Goal: Information Seeking & Learning: Compare options

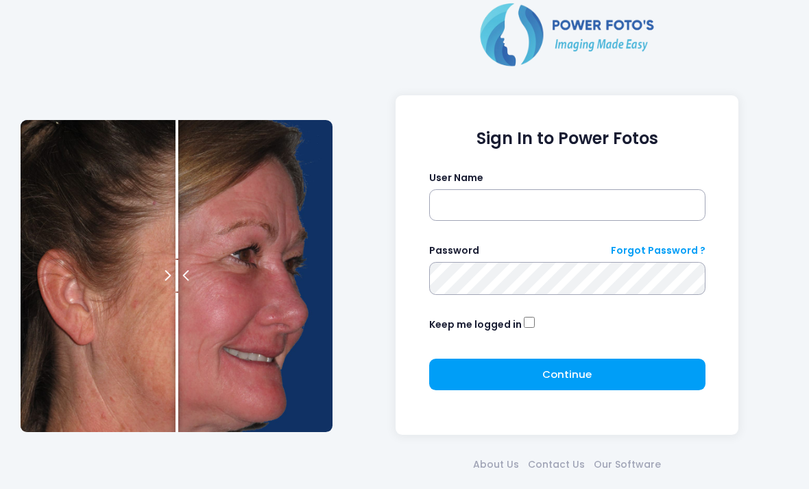
scroll to position [130, 43]
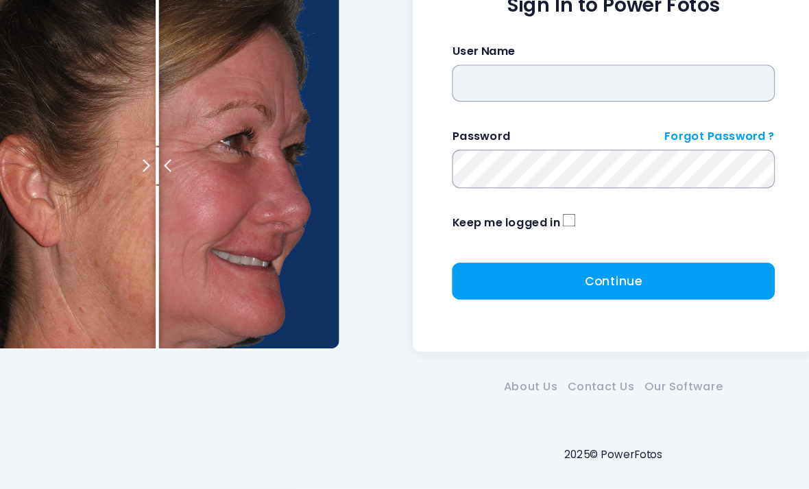
click at [583, 126] on input "text" at bounding box center [567, 142] width 276 height 32
type input "**********"
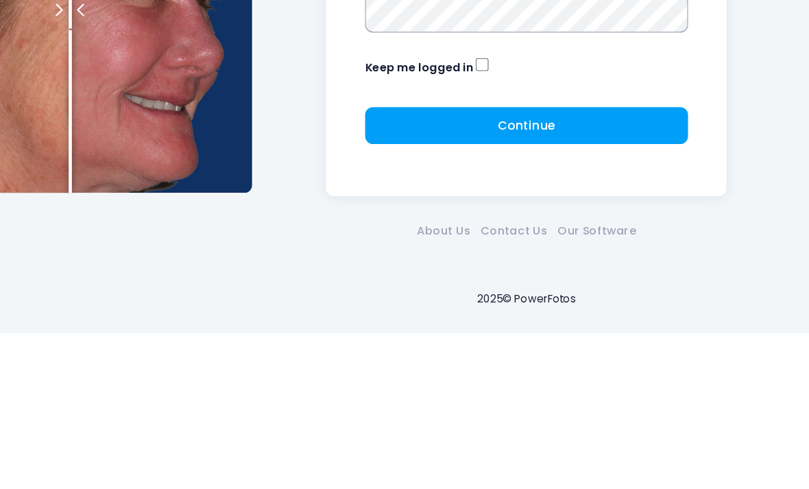
click at [547, 295] on button "Continue Please wait..." at bounding box center [567, 311] width 276 height 32
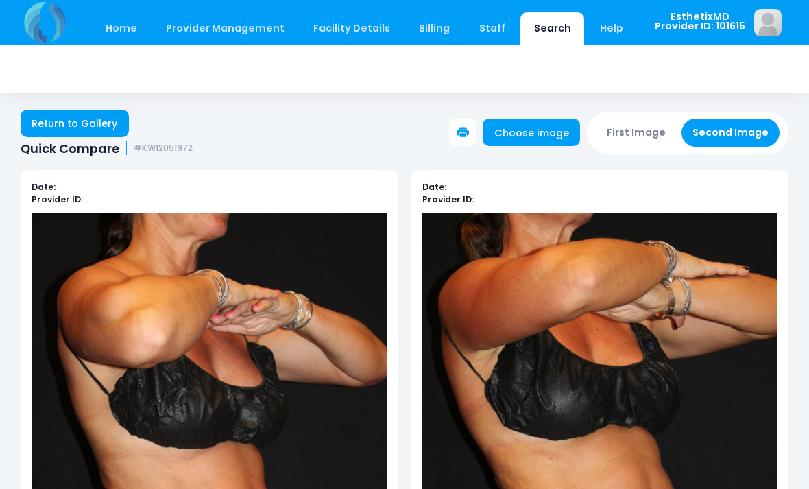
click at [118, 24] on link "Home" at bounding box center [121, 28] width 58 height 32
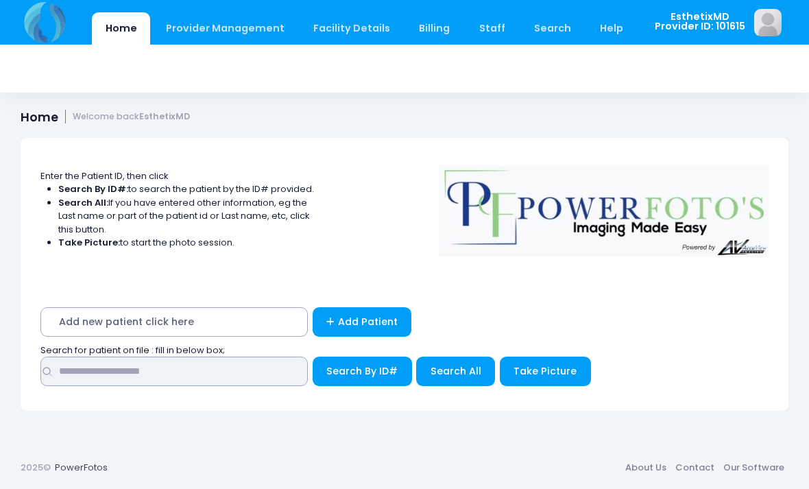
click at [63, 374] on input "text" at bounding box center [173, 370] width 267 height 29
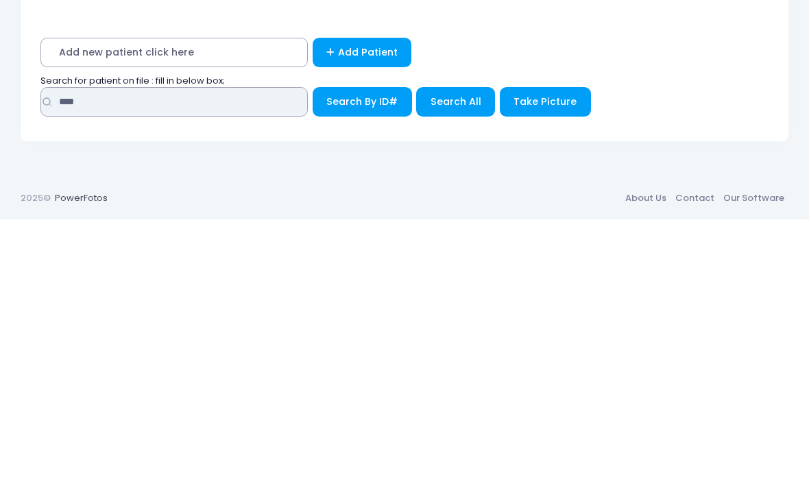
type input "****"
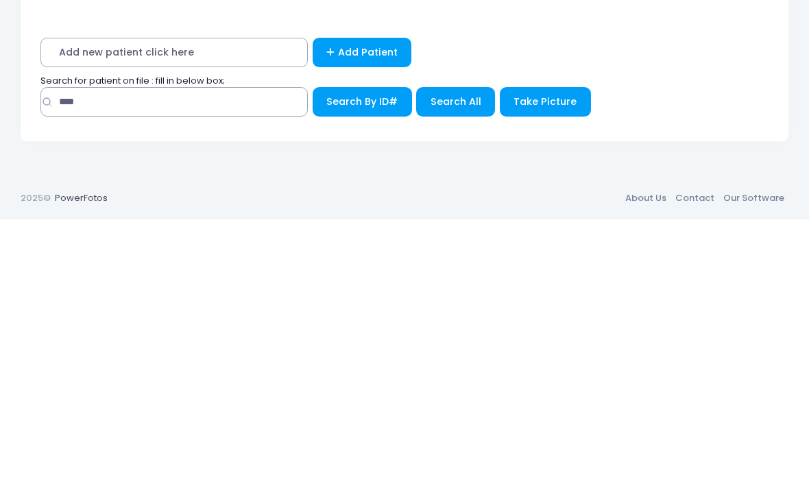
click at [459, 364] on span "Search All" at bounding box center [455, 371] width 51 height 14
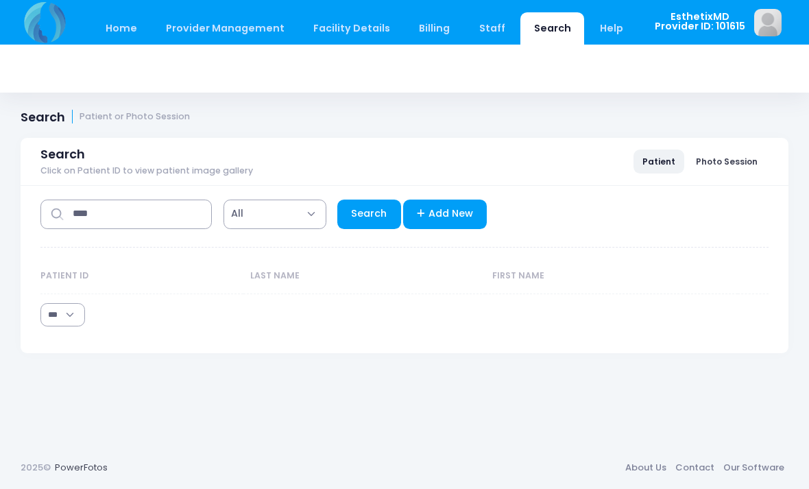
select select "***"
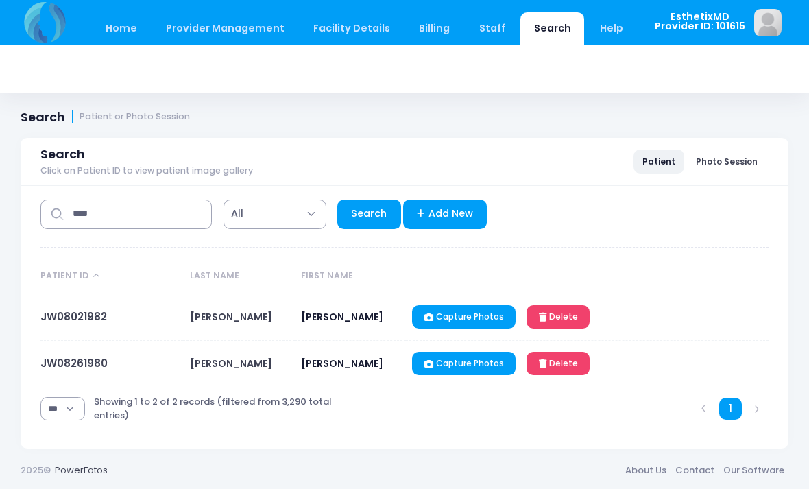
click at [51, 321] on link "JW08021982" at bounding box center [73, 316] width 66 height 14
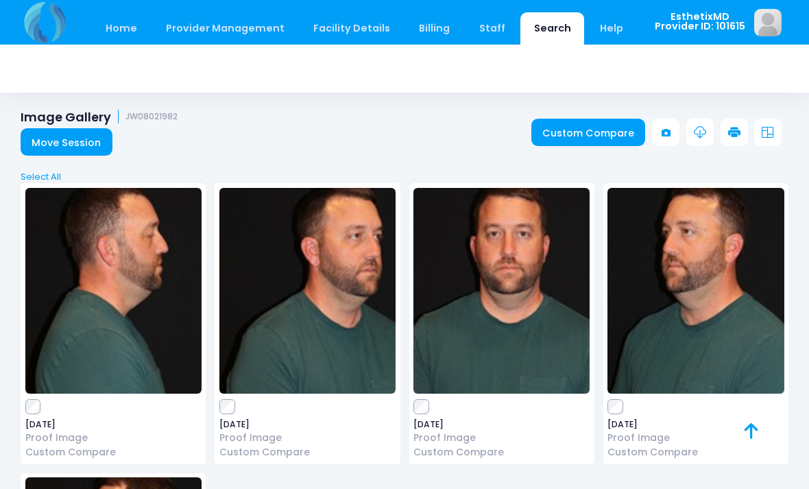
click at [287, 308] on img at bounding box center [307, 291] width 176 height 206
click at [489, 321] on img at bounding box center [501, 291] width 176 height 206
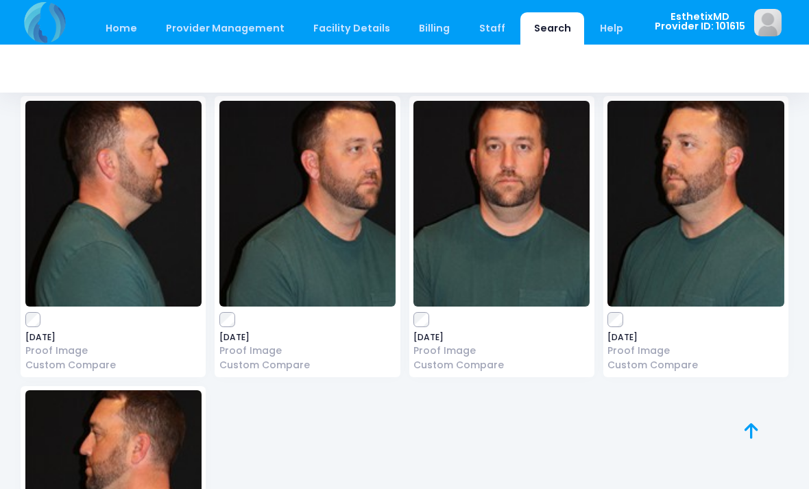
scroll to position [116, 0]
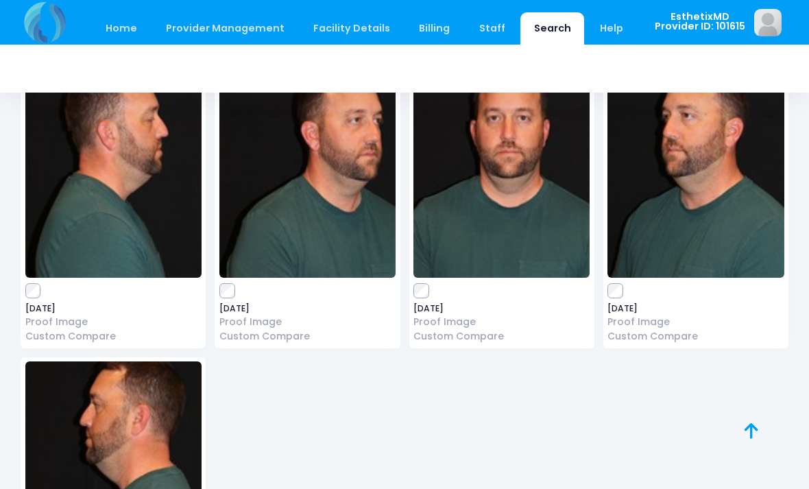
click at [133, 426] on img at bounding box center [113, 464] width 176 height 206
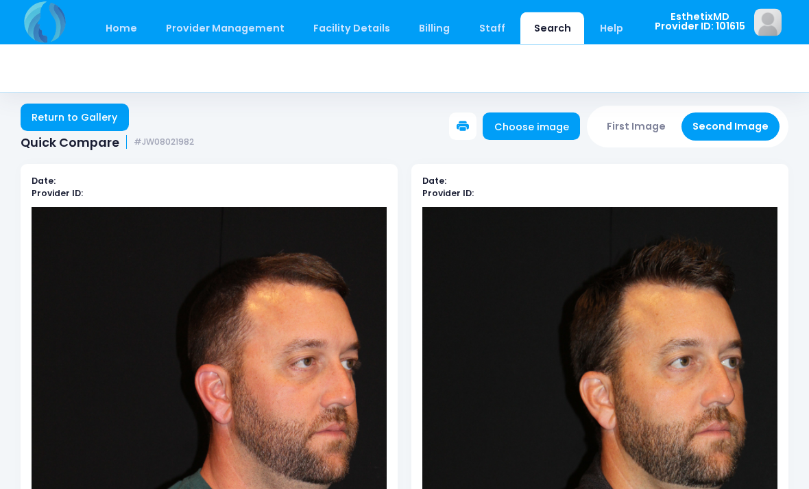
scroll to position [6, 0]
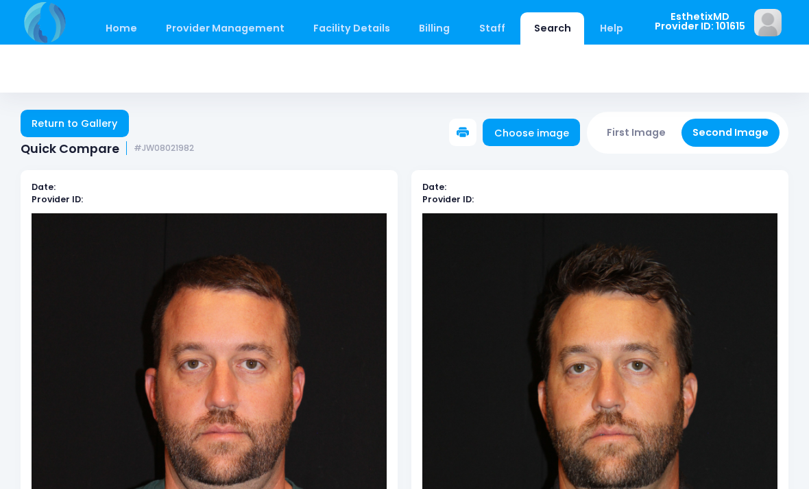
scroll to position [5, 0]
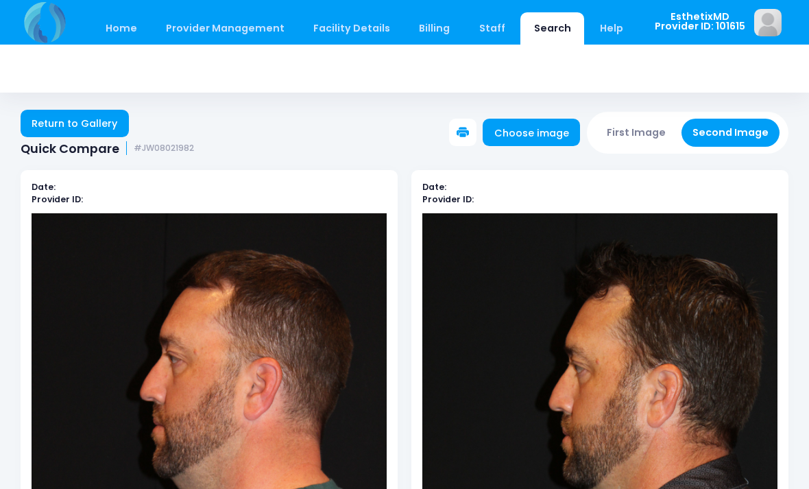
click at [58, 128] on link "Return to Gallery" at bounding box center [75, 123] width 108 height 27
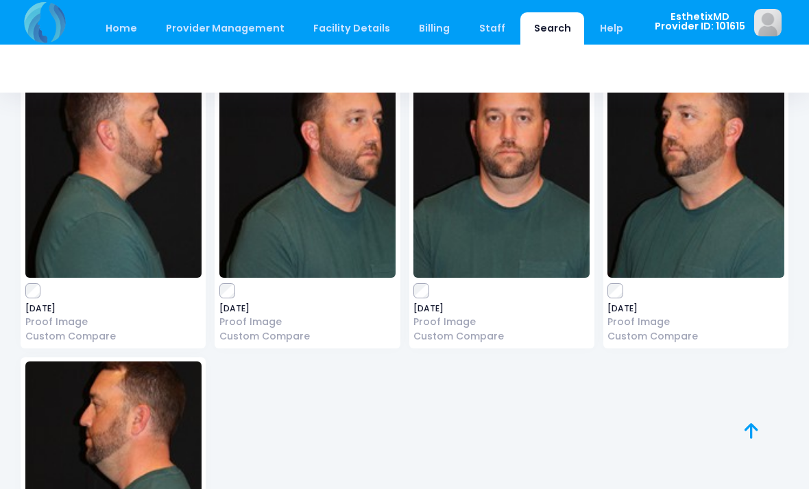
scroll to position [117, 0]
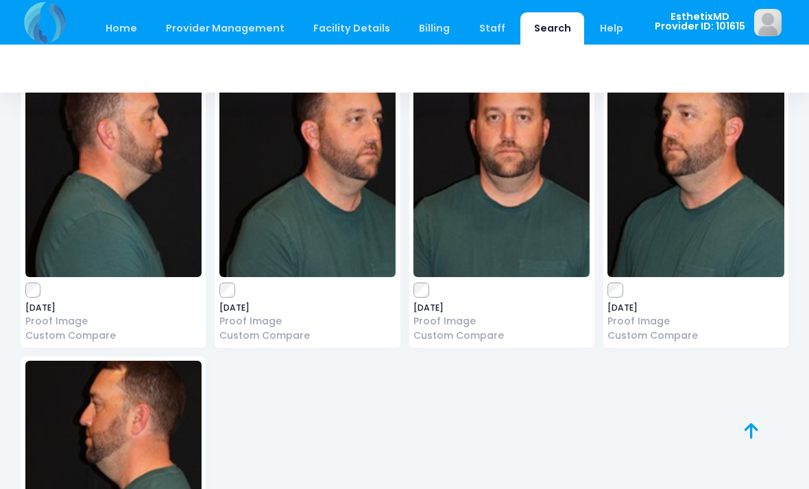
click at [250, 170] on img at bounding box center [307, 174] width 176 height 206
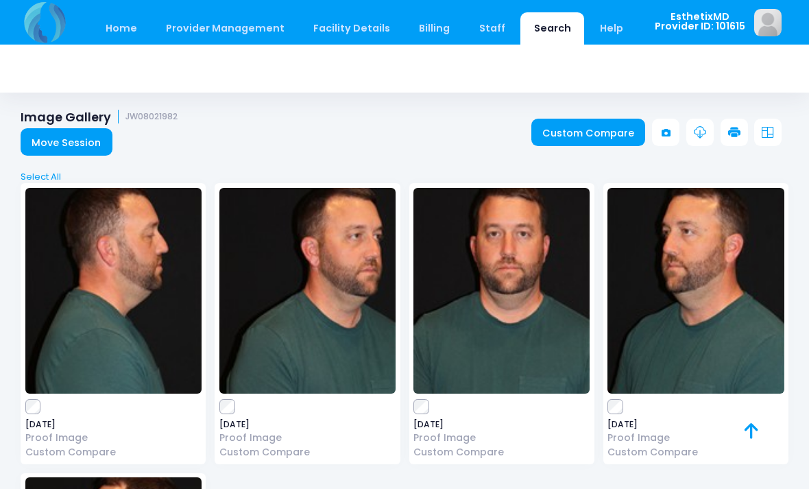
scroll to position [117, 0]
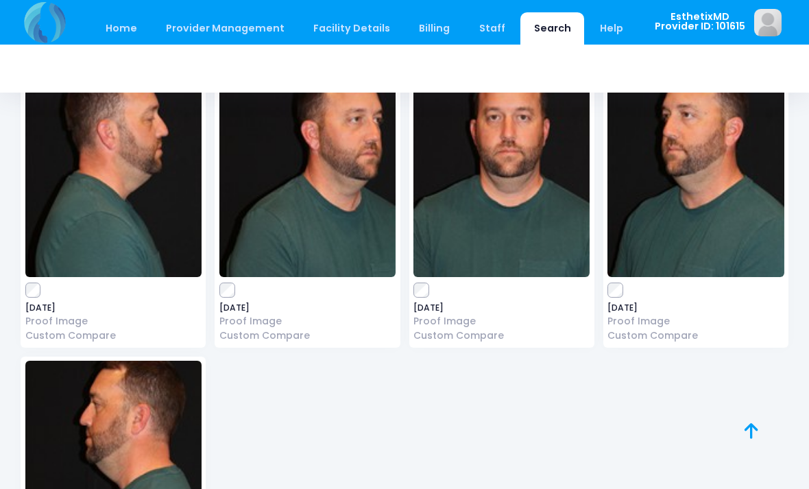
click at [549, 244] on img at bounding box center [501, 174] width 176 height 206
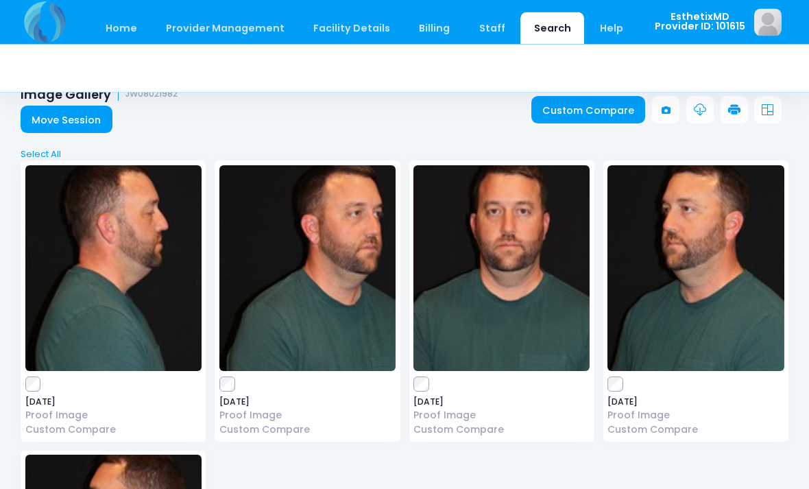
scroll to position [23, 0]
click at [321, 278] on img at bounding box center [307, 268] width 176 height 206
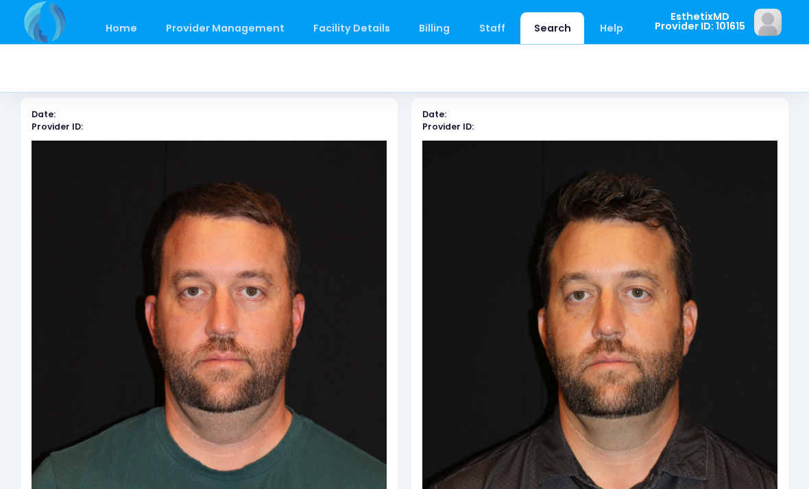
scroll to position [67, 0]
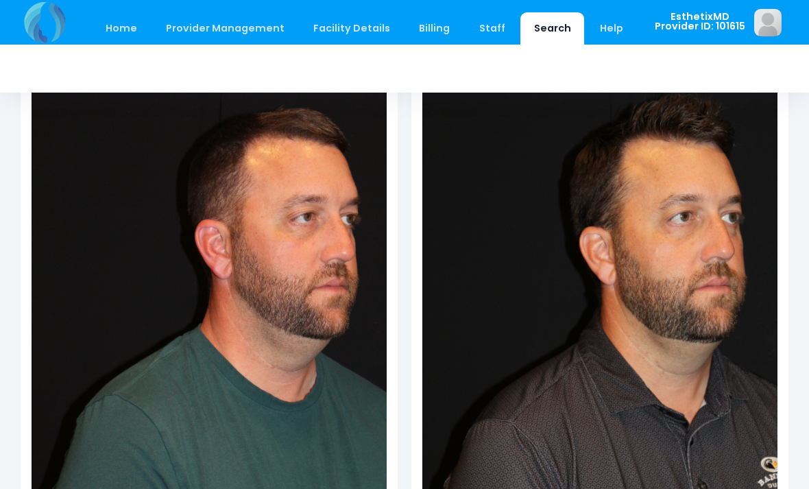
scroll to position [167, 0]
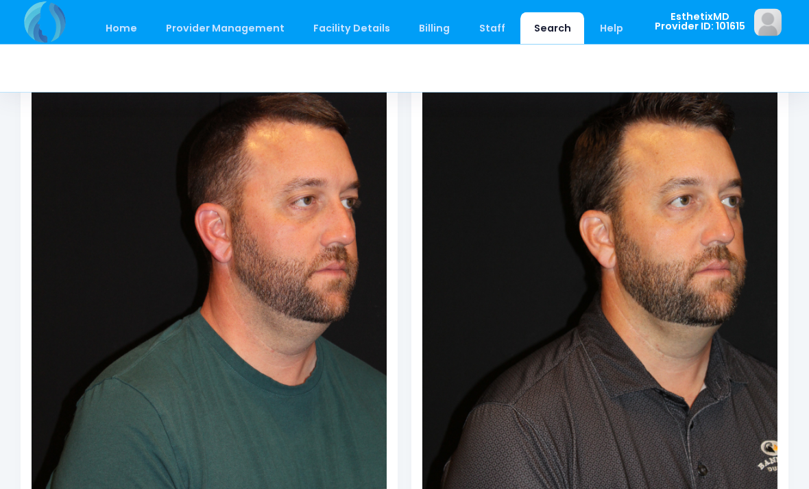
click at [672, 369] on img at bounding box center [599, 313] width 355 height 533
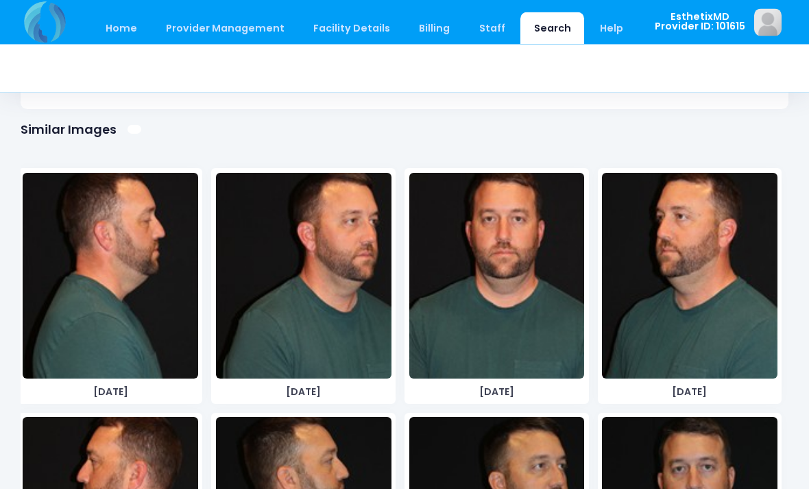
scroll to position [812, 0]
